Goal: Understand process/instructions

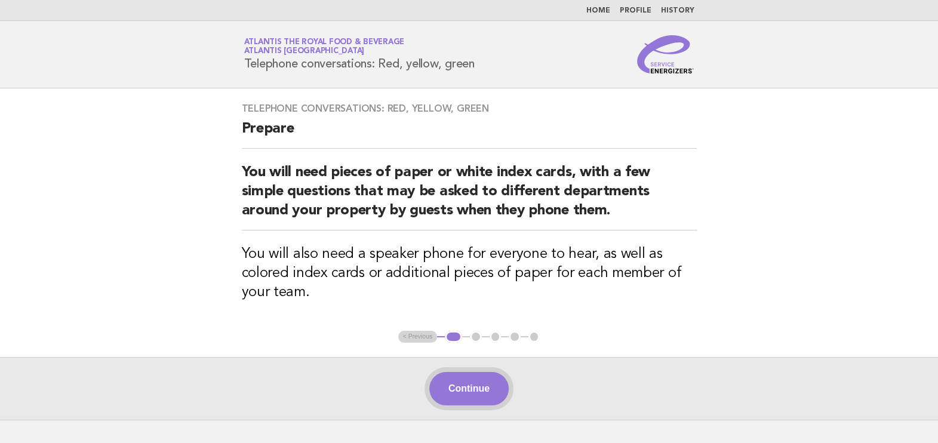
click at [463, 375] on button "Continue" at bounding box center [468, 388] width 79 height 33
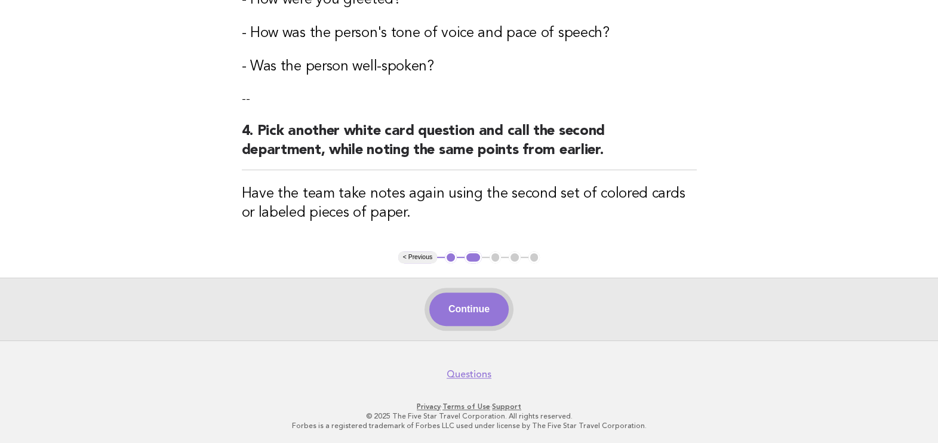
click at [478, 310] on button "Continue" at bounding box center [468, 308] width 79 height 33
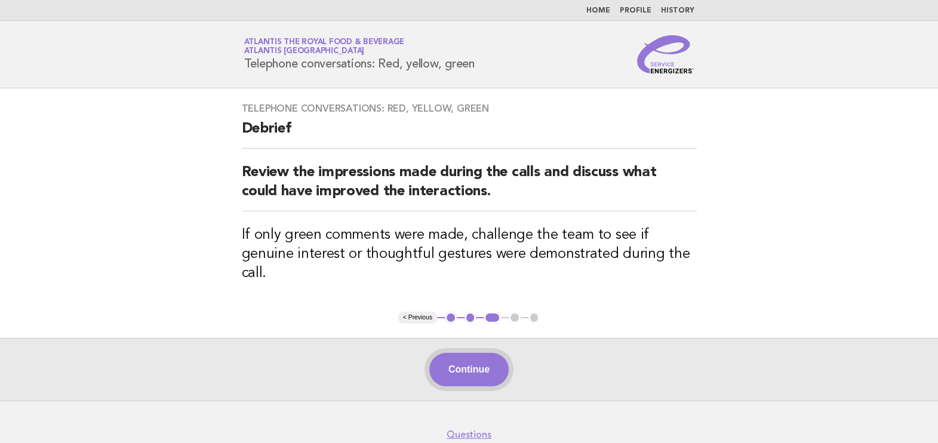
click at [472, 358] on button "Continue" at bounding box center [468, 369] width 79 height 33
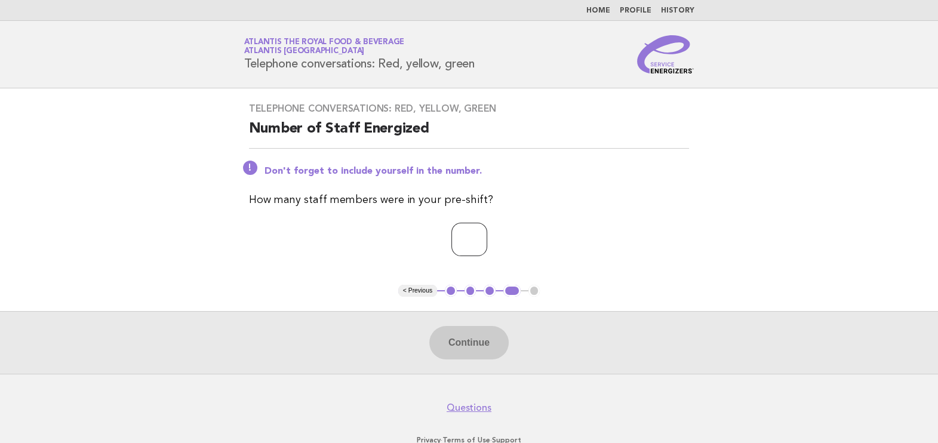
click at [452, 245] on input "number" at bounding box center [469, 239] width 36 height 33
type input "**"
click at [482, 332] on button "Continue" at bounding box center [468, 342] width 79 height 33
